Goal: Transaction & Acquisition: Book appointment/travel/reservation

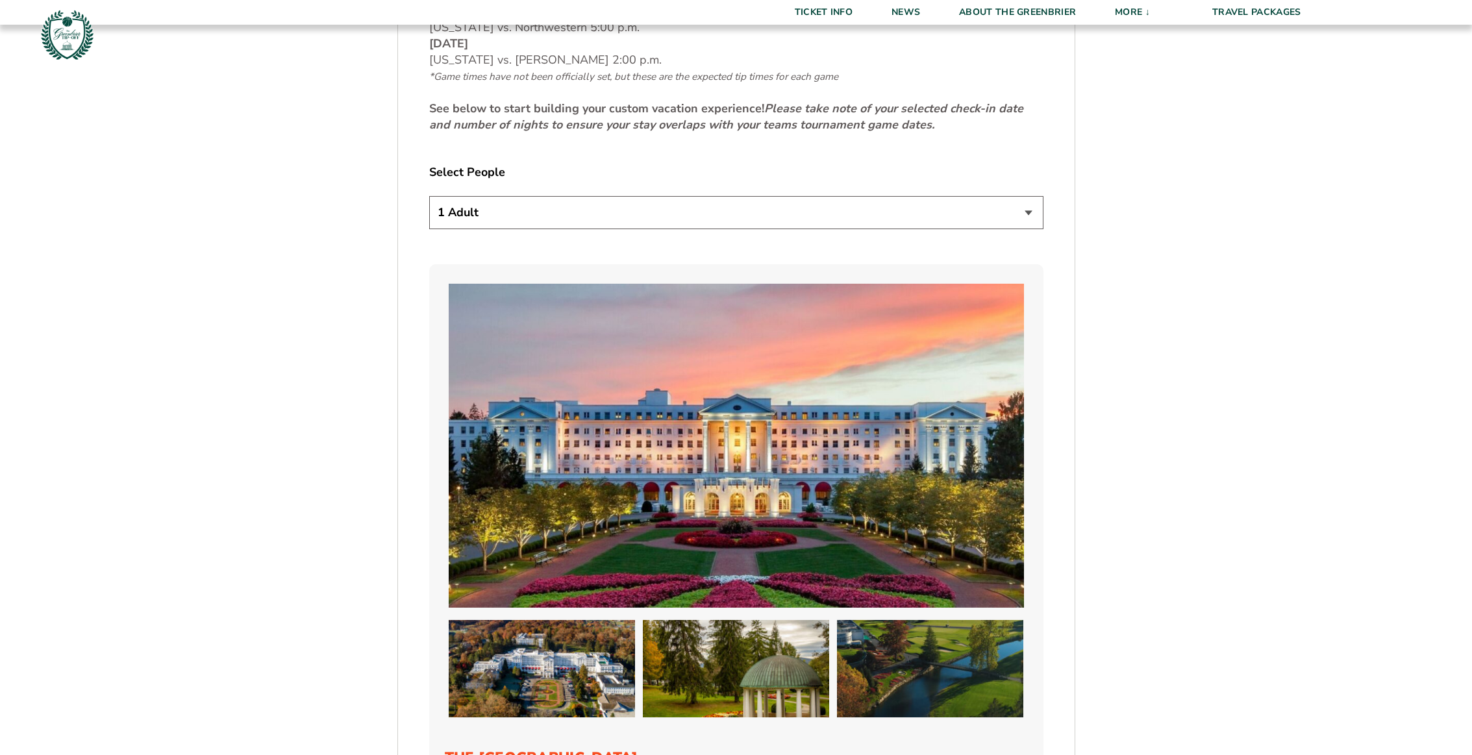
scroll to position [820, 0]
click at [550, 221] on select "1 Adult 2 Adults 3 Adults 4 Adults 2 Adults + 1 Child 2 Adults + 2 Children 2 A…" at bounding box center [736, 211] width 614 height 33
select select "2 Adults"
click at [429, 195] on select "1 Adult 2 Adults 3 Adults 4 Adults 2 Adults + 1 Child 2 Adults + 2 Children 2 A…" at bounding box center [736, 211] width 614 height 33
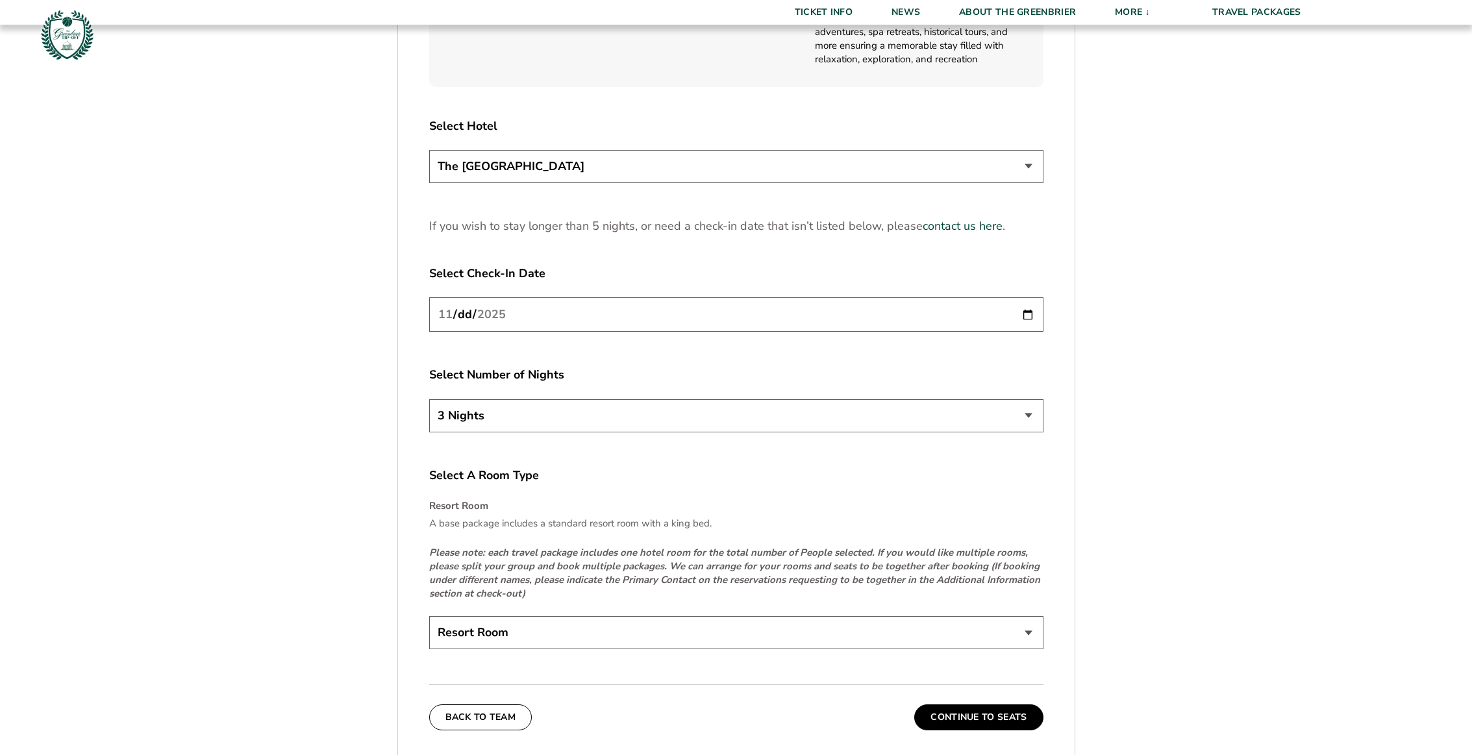
scroll to position [1707, 0]
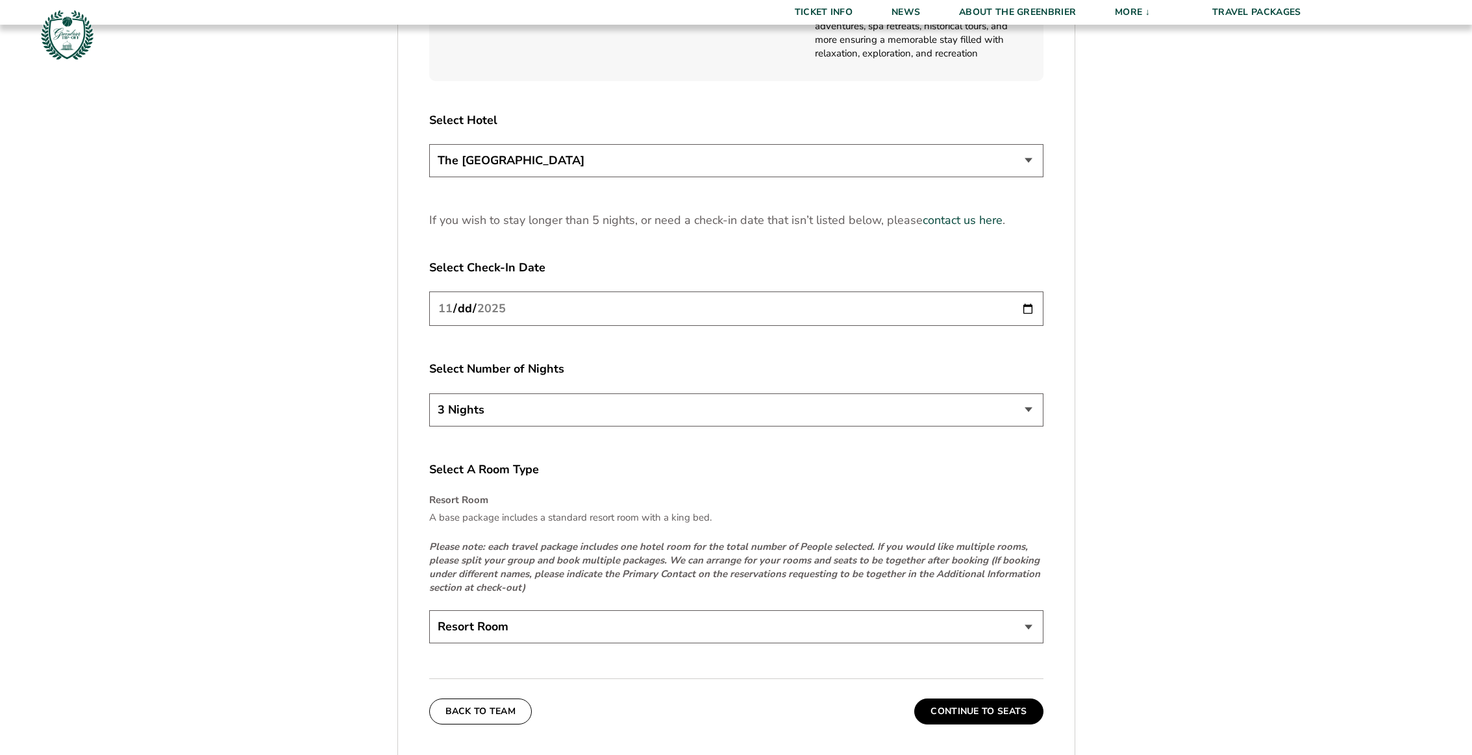
click at [1025, 408] on select "3 Nights 4 Nights 5 Nights" at bounding box center [736, 409] width 614 height 33
click at [429, 393] on select "3 Nights 4 Nights 5 Nights" at bounding box center [736, 409] width 614 height 33
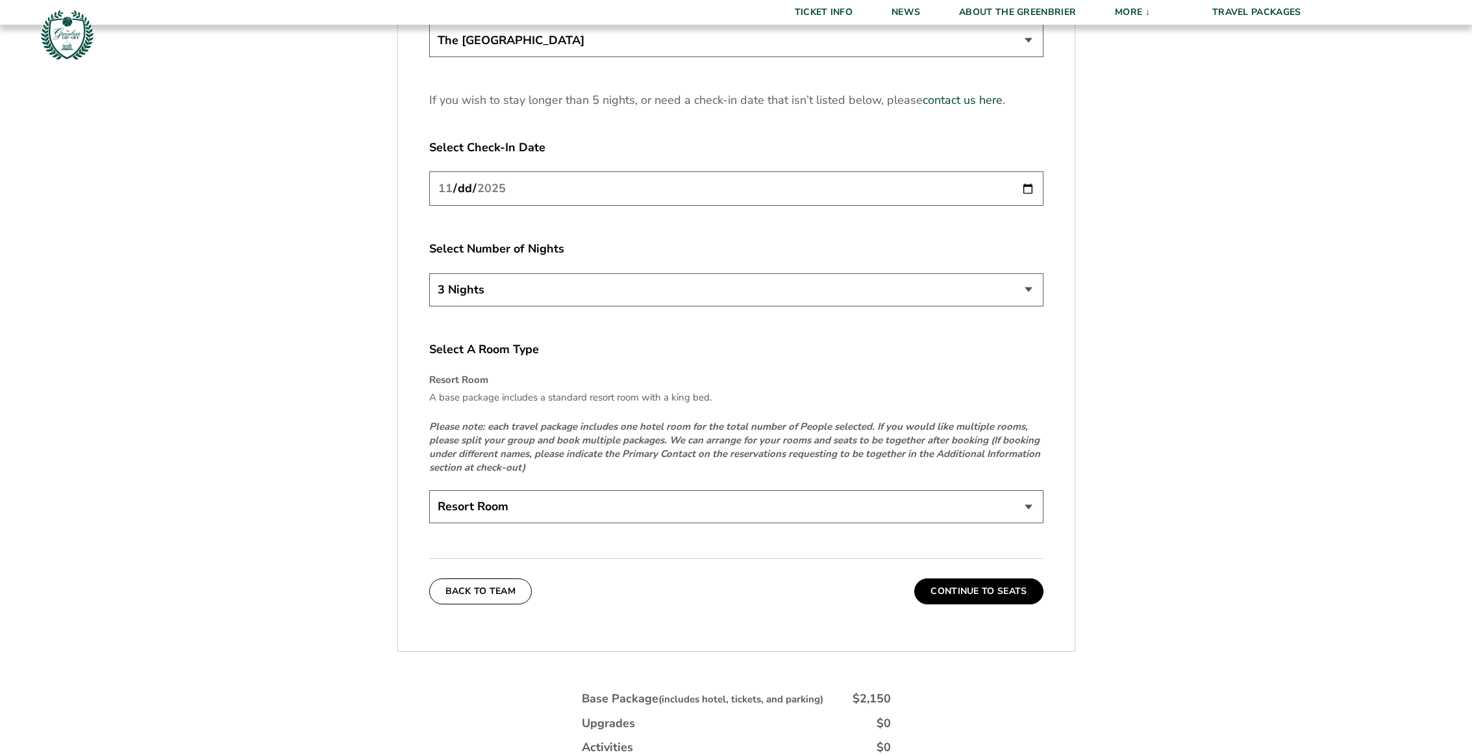
scroll to position [1829, 0]
click at [1024, 504] on select "Resort Room" at bounding box center [736, 504] width 614 height 33
click at [429, 488] on select "Resort Room" at bounding box center [736, 504] width 614 height 33
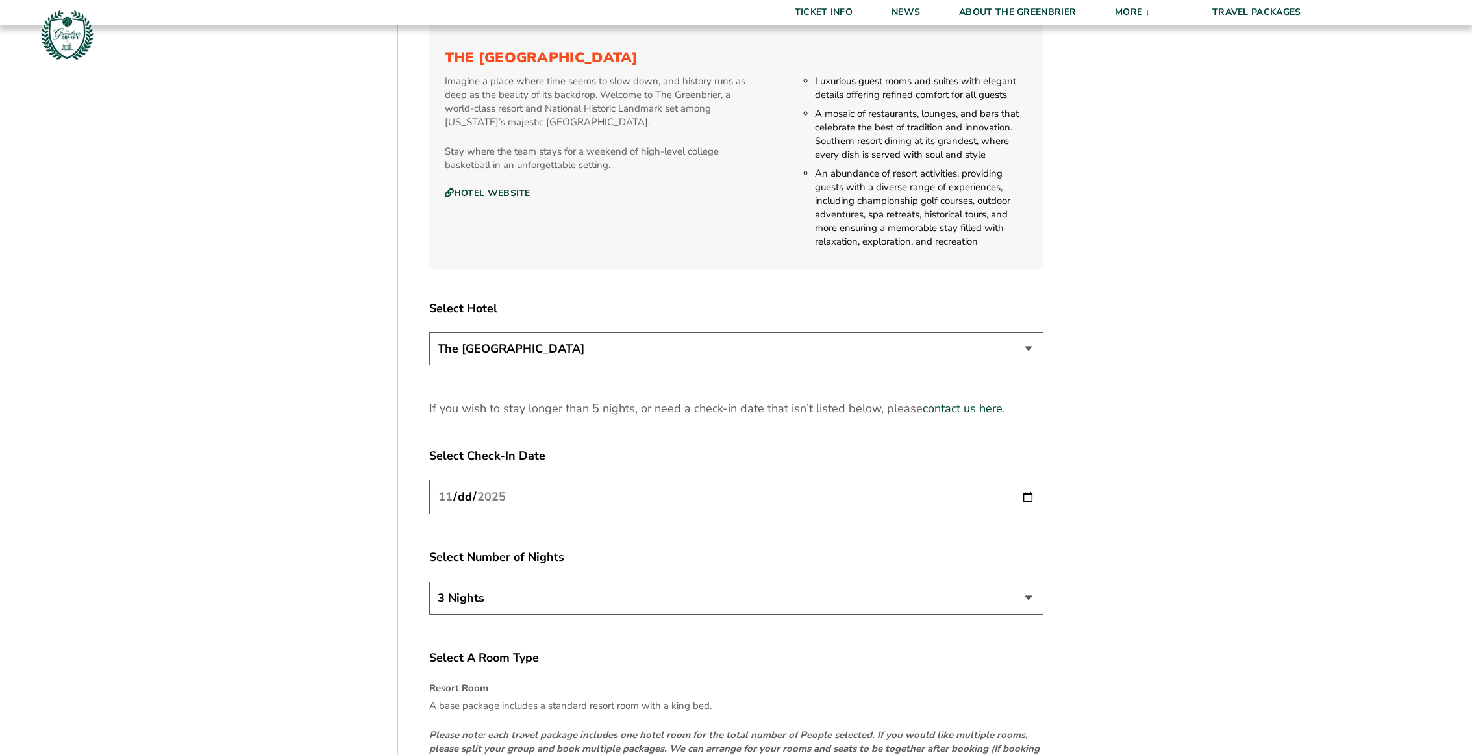
scroll to position [1543, 0]
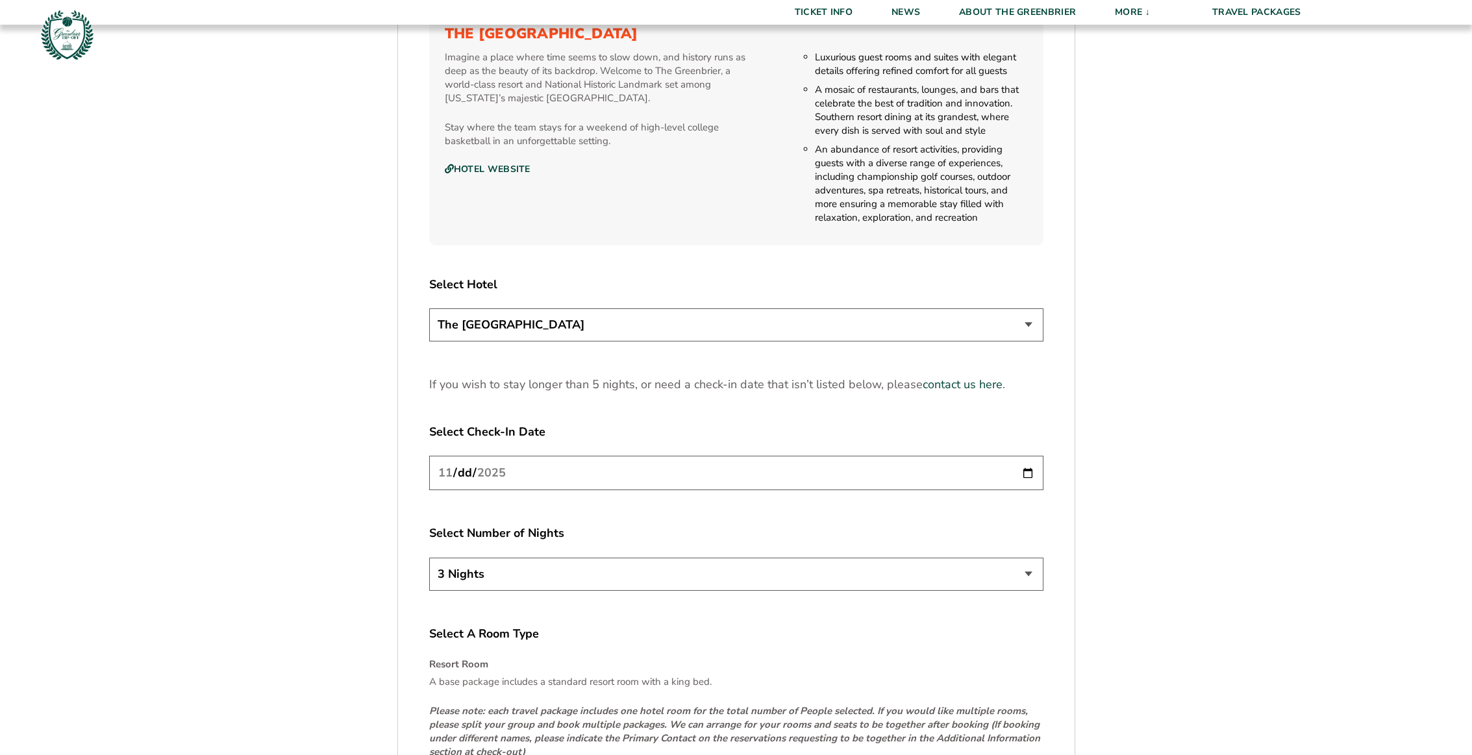
click at [878, 571] on select "3 Nights 4 Nights 5 Nights" at bounding box center [736, 574] width 614 height 33
click at [429, 558] on select "3 Nights 4 Nights 5 Nights" at bounding box center [736, 574] width 614 height 33
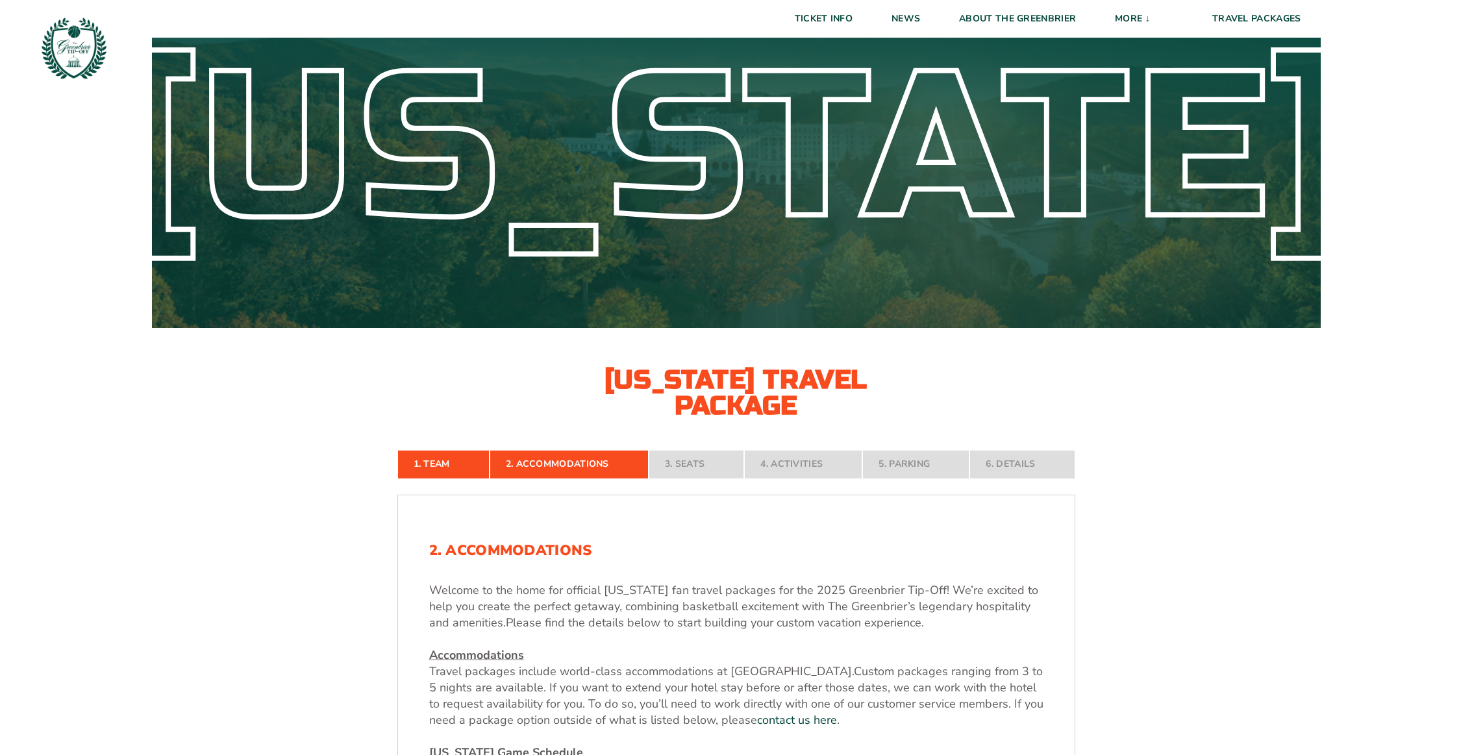
scroll to position [0, 0]
